Goal: Check status: Check status

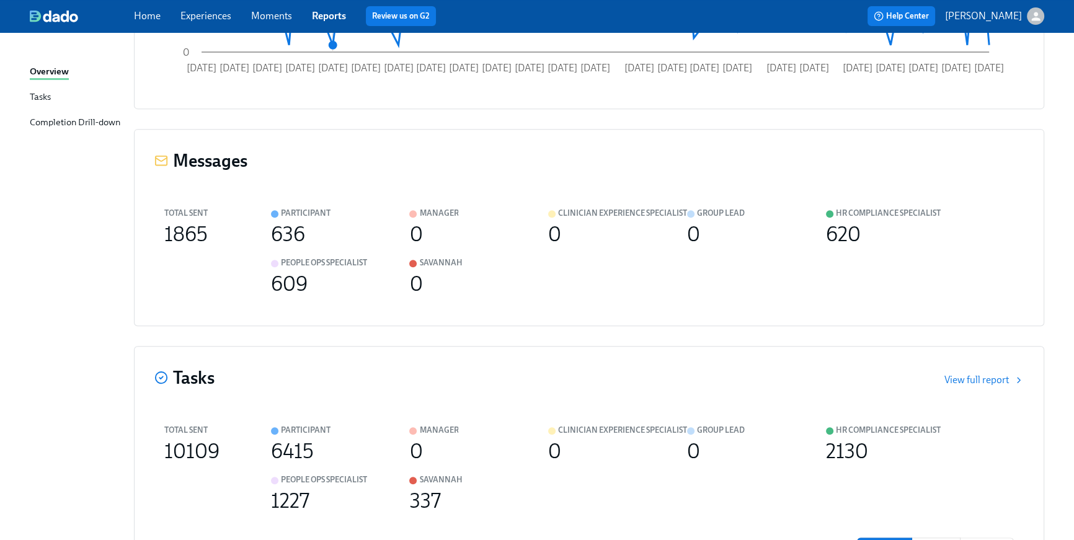
scroll to position [1278, 0]
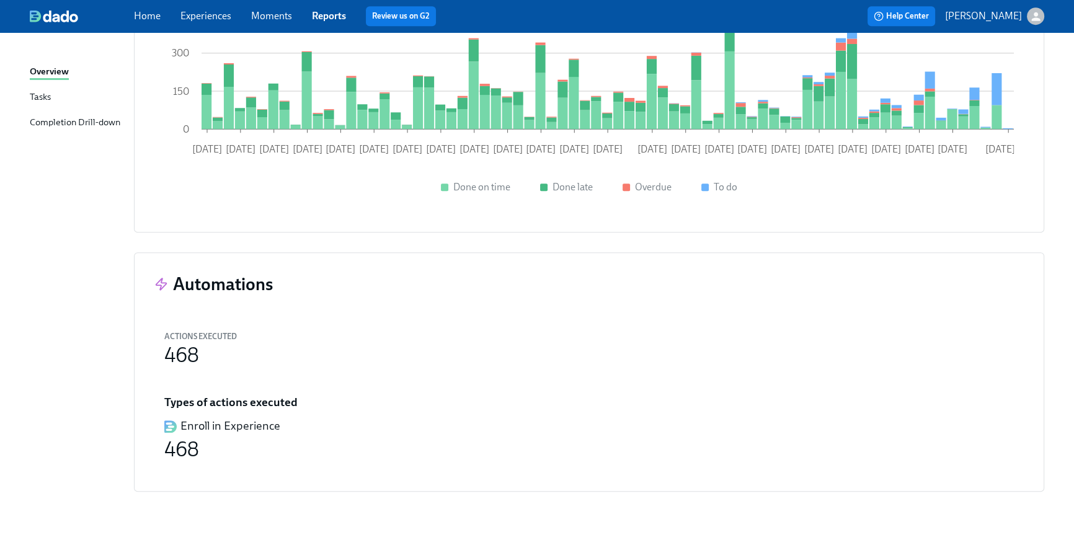
click at [153, 16] on link "Home" at bounding box center [147, 16] width 27 height 12
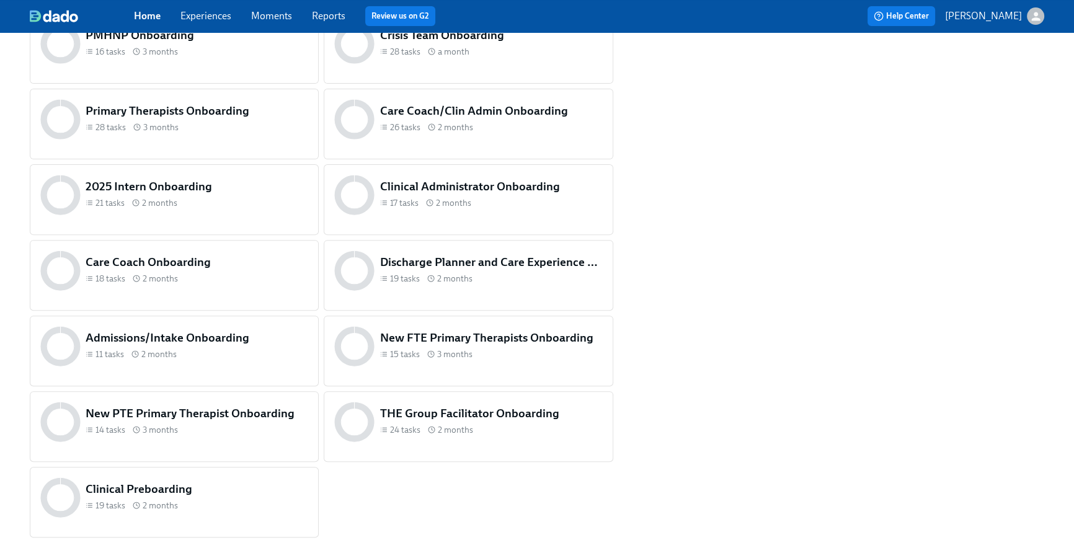
scroll to position [497, 0]
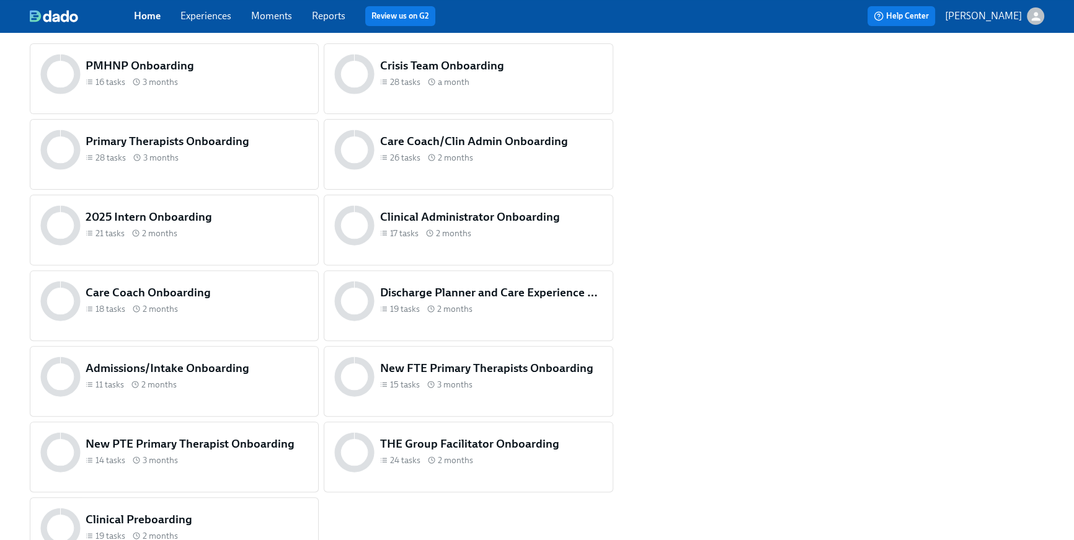
click at [216, 380] on div "11 tasks 2 months" at bounding box center [197, 385] width 223 height 12
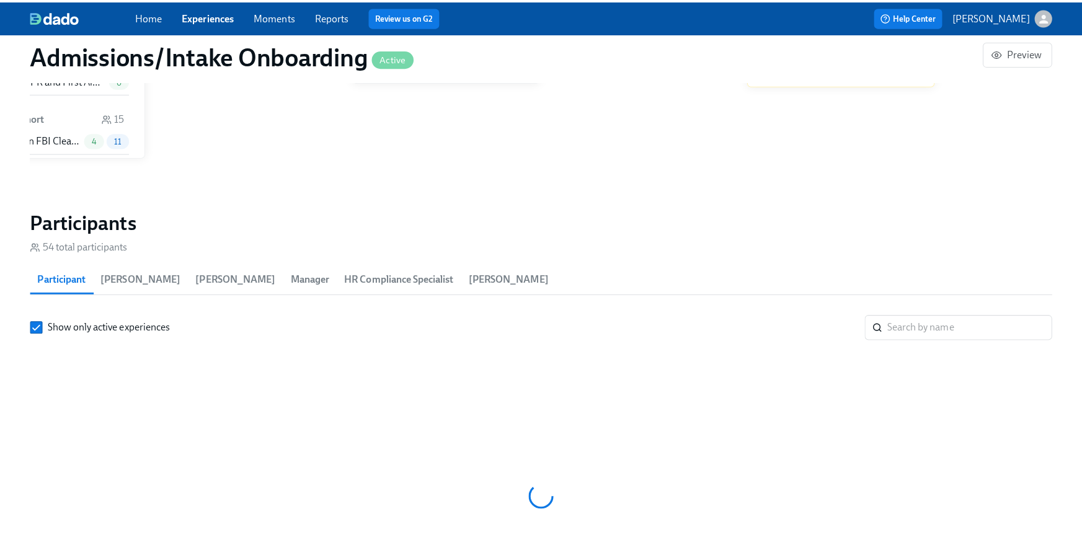
scroll to position [0, 5638]
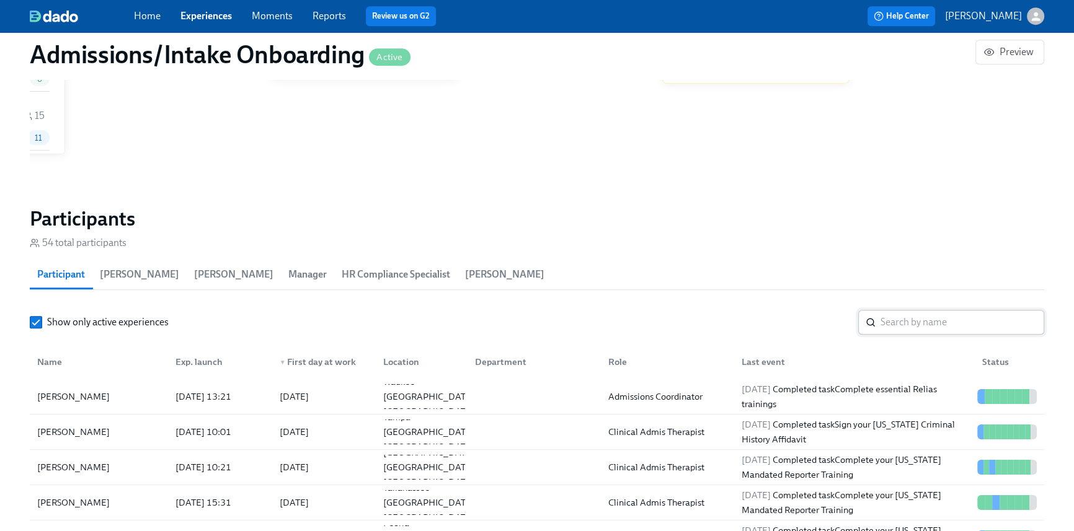
click at [907, 326] on input "search" at bounding box center [963, 322] width 164 height 25
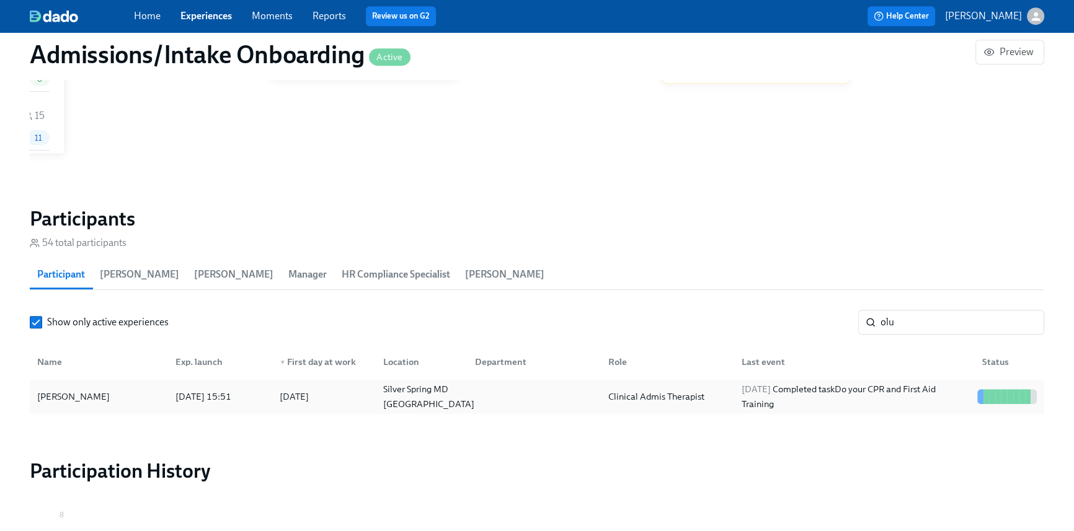
click at [413, 396] on div "Silver Spring MD [GEOGRAPHIC_DATA]" at bounding box center [428, 397] width 101 height 30
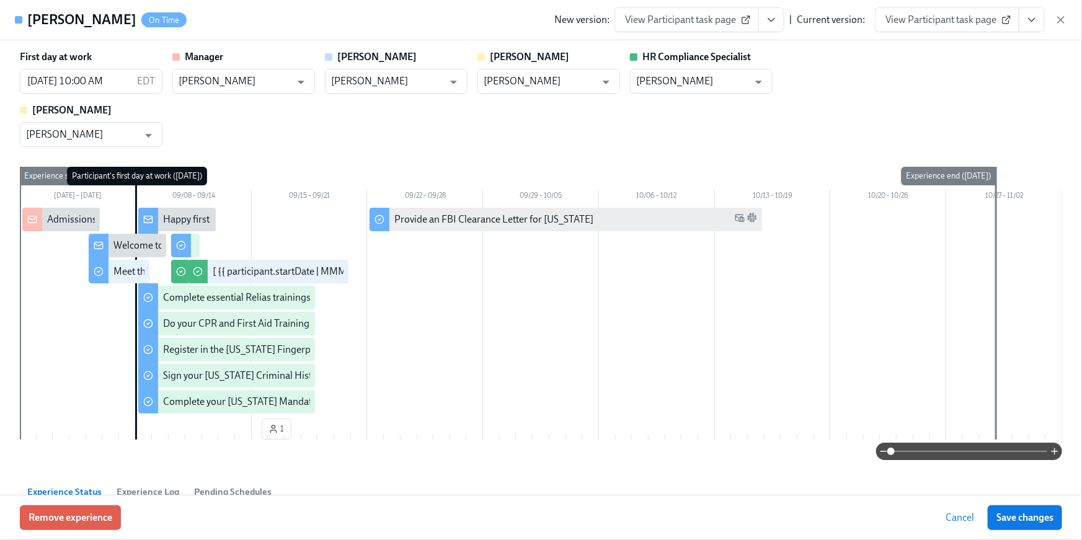
click at [1031, 22] on icon "View task page" at bounding box center [1032, 20] width 12 height 12
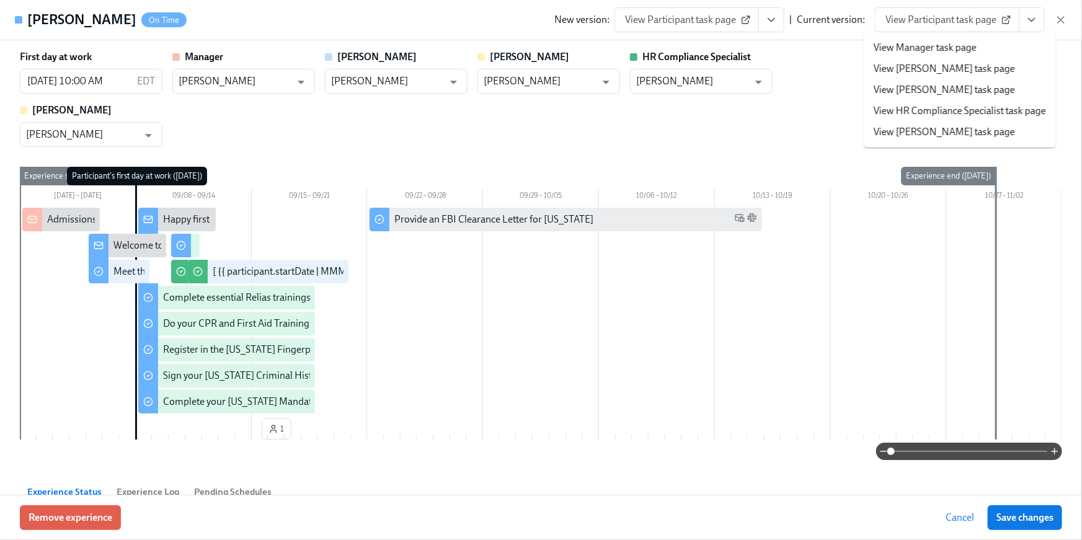
click at [979, 104] on link "View HR Compliance Specialist task page" at bounding box center [960, 111] width 172 height 14
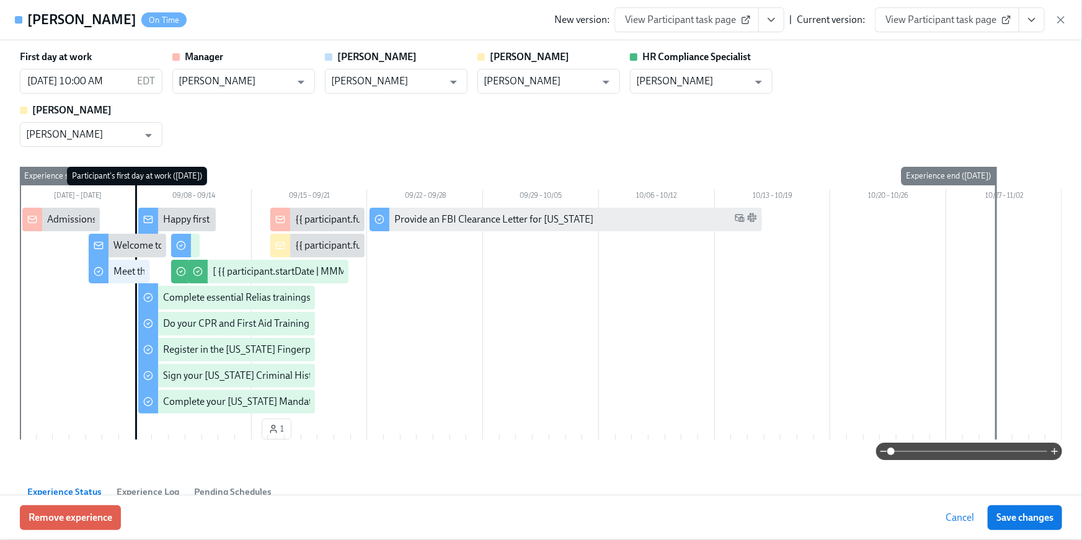
scroll to position [0, 5638]
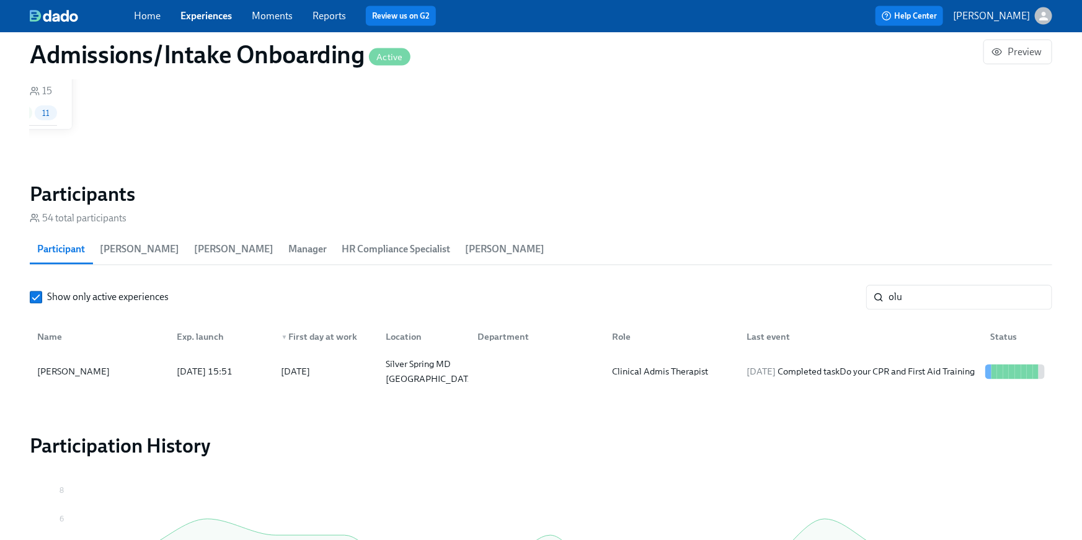
scroll to position [0, 5631]
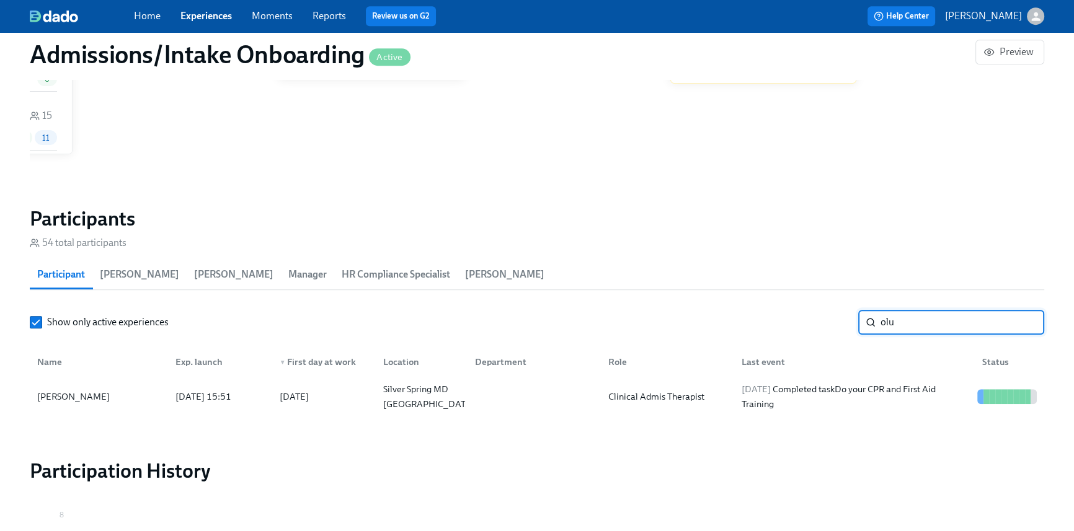
drag, startPoint x: 897, startPoint y: 318, endPoint x: 856, endPoint y: 316, distance: 40.3
click at [857, 317] on div "Show only active experiences olu ​" at bounding box center [537, 322] width 1015 height 25
type input "Dzh"
click at [766, 404] on div "[DATE] Completed task Complete your [US_STATE] Mandated Reporter Training" at bounding box center [855, 397] width 236 height 30
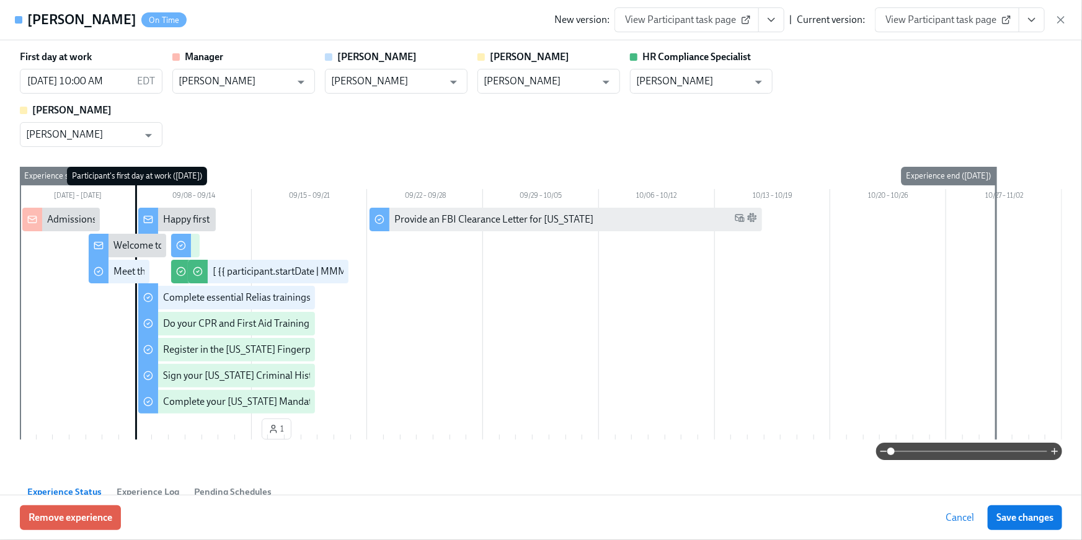
click at [1034, 17] on icon "View task page" at bounding box center [1032, 20] width 12 height 12
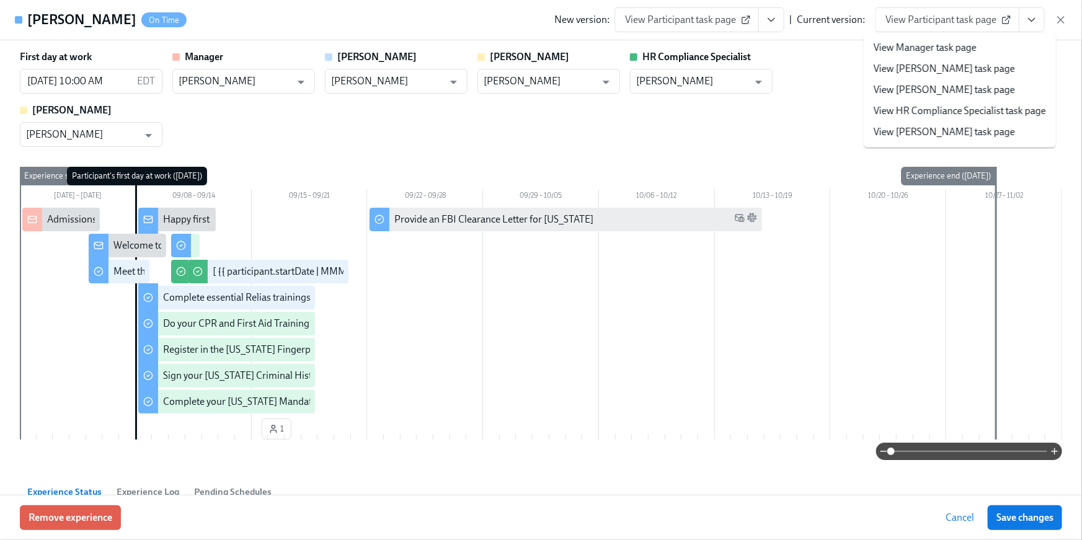
click at [987, 105] on link "View HR Compliance Specialist task page" at bounding box center [960, 111] width 172 height 14
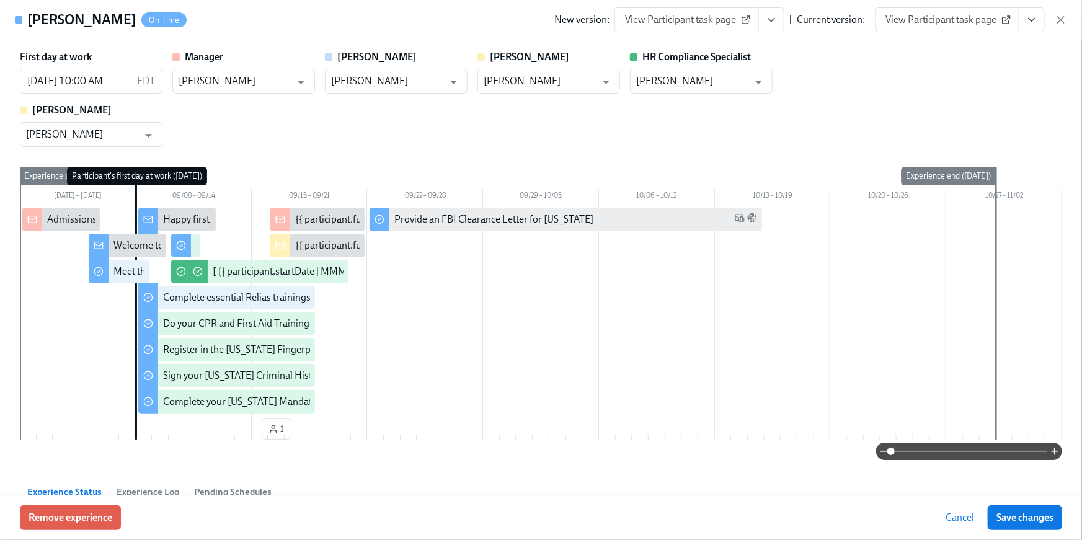
scroll to position [0, 5638]
